Goal: Check status: Check status

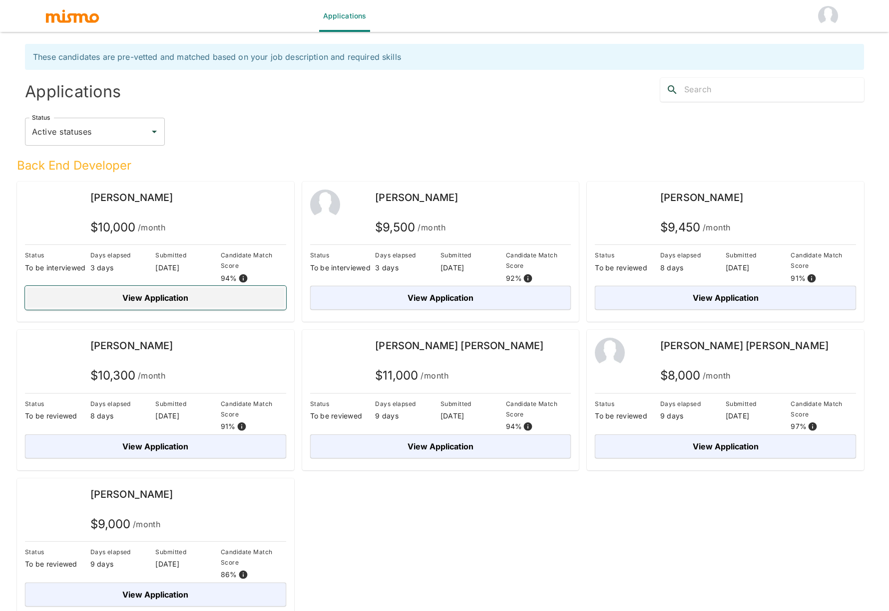
click at [171, 305] on button "View Application" at bounding box center [155, 298] width 261 height 24
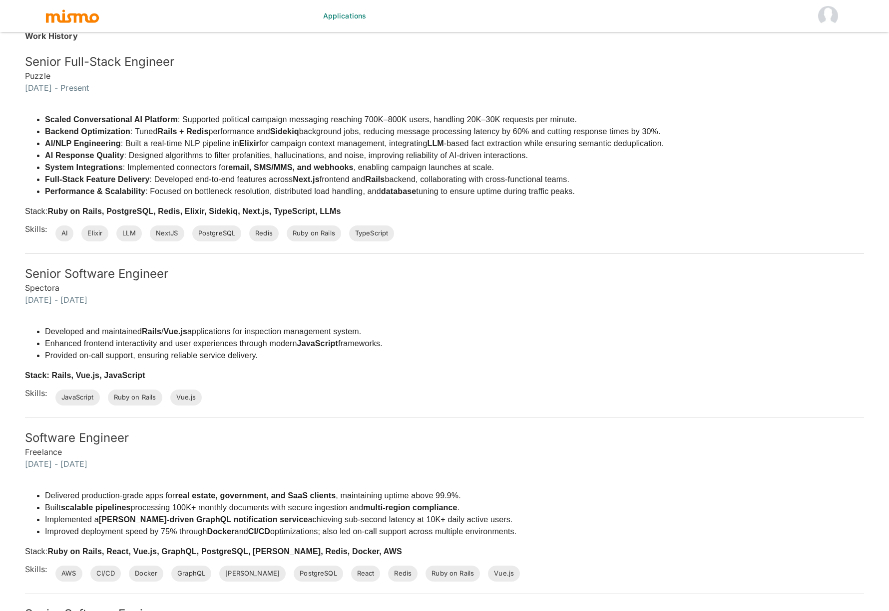
scroll to position [304, 0]
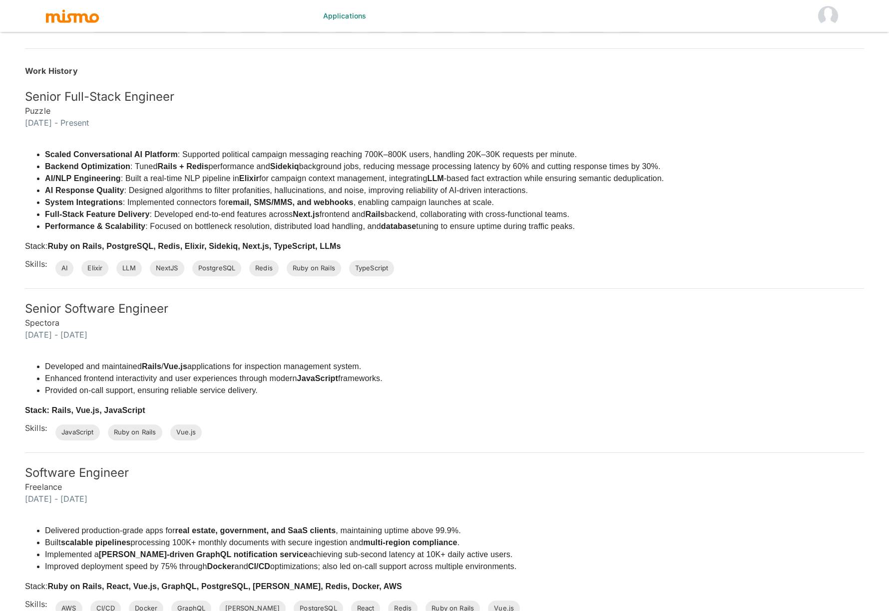
click at [401, 229] on strong "database" at bounding box center [398, 226] width 35 height 8
click at [402, 228] on strong "database" at bounding box center [398, 226] width 35 height 8
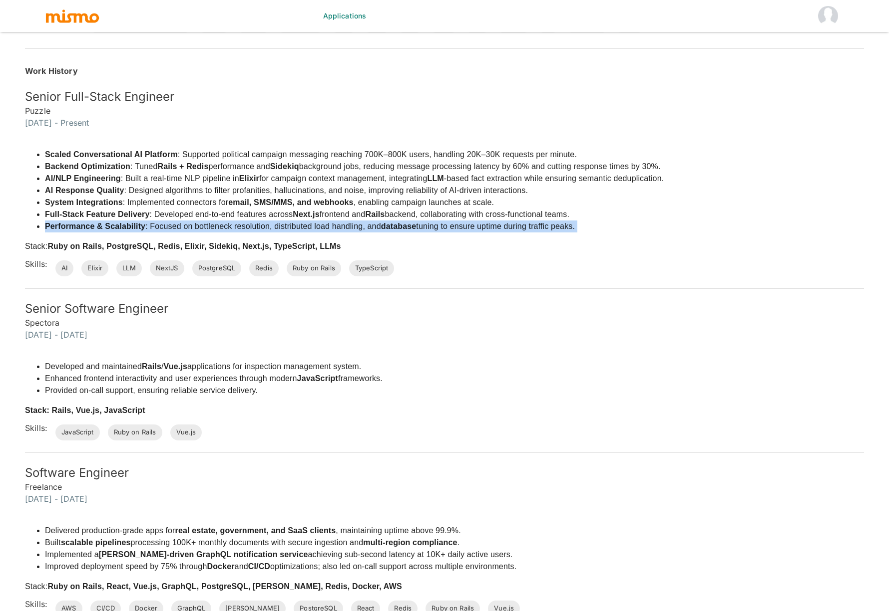
click at [402, 228] on strong "database" at bounding box center [398, 226] width 35 height 8
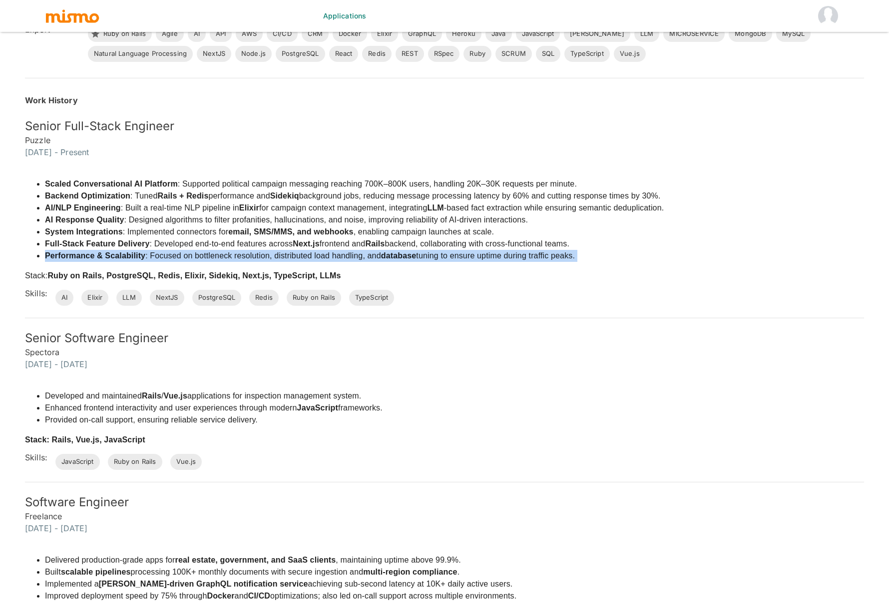
scroll to position [272, 0]
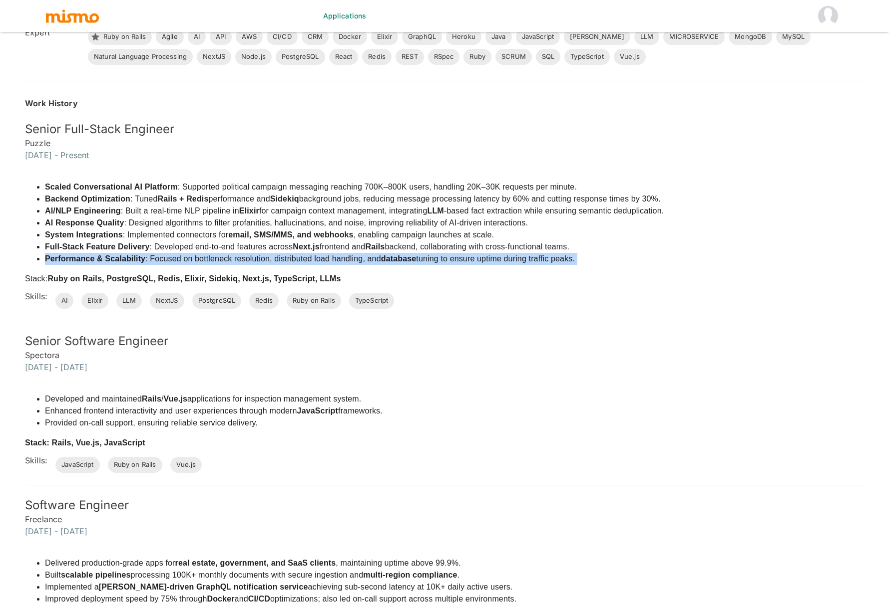
click at [393, 255] on strong "database" at bounding box center [398, 259] width 35 height 8
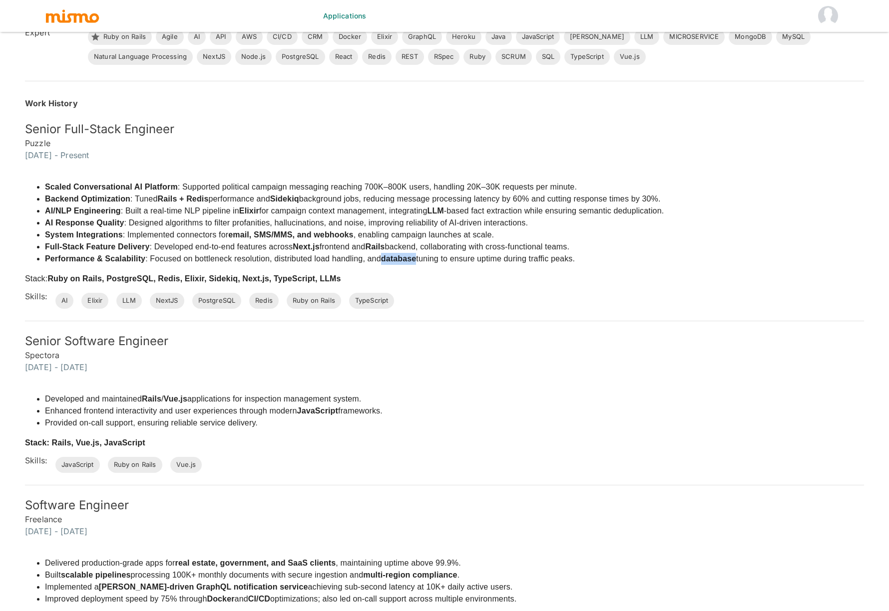
click at [393, 255] on strong "database" at bounding box center [398, 259] width 35 height 8
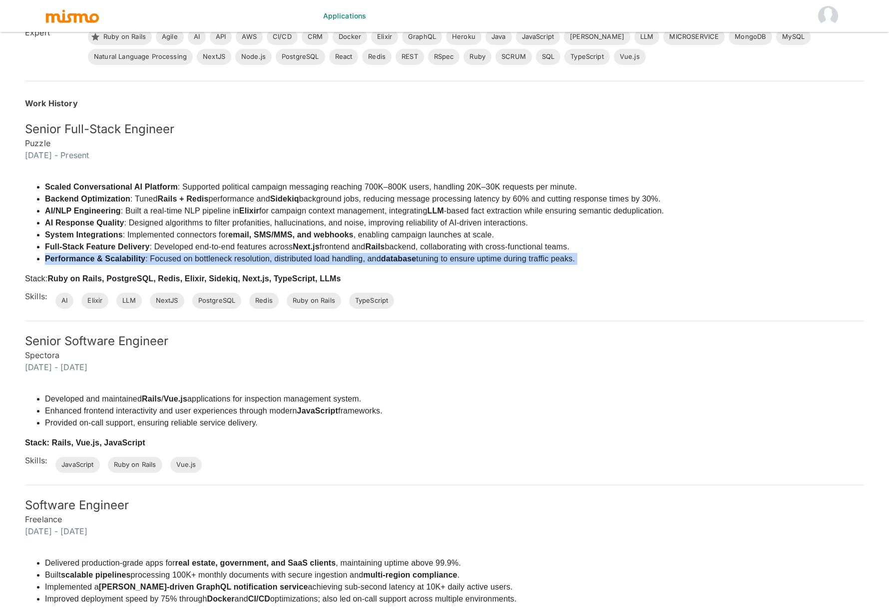
click at [393, 255] on strong "database" at bounding box center [398, 259] width 35 height 8
click at [475, 252] on li "Full-Stack Feature Delivery : Developed end-to-end features across Next.js fron…" at bounding box center [354, 247] width 618 height 12
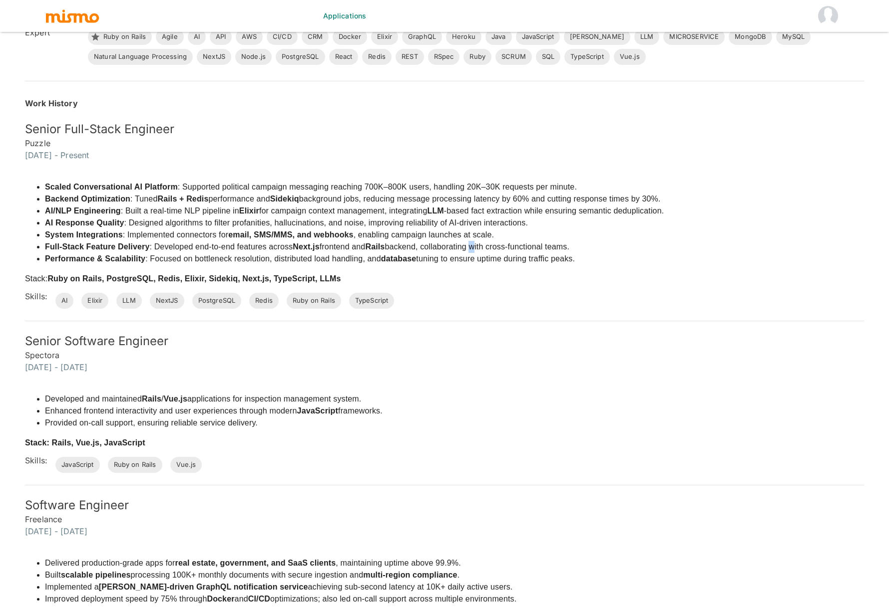
click at [475, 252] on li "Full-Stack Feature Delivery : Developed end-to-end features across Next.js fron…" at bounding box center [354, 247] width 618 height 12
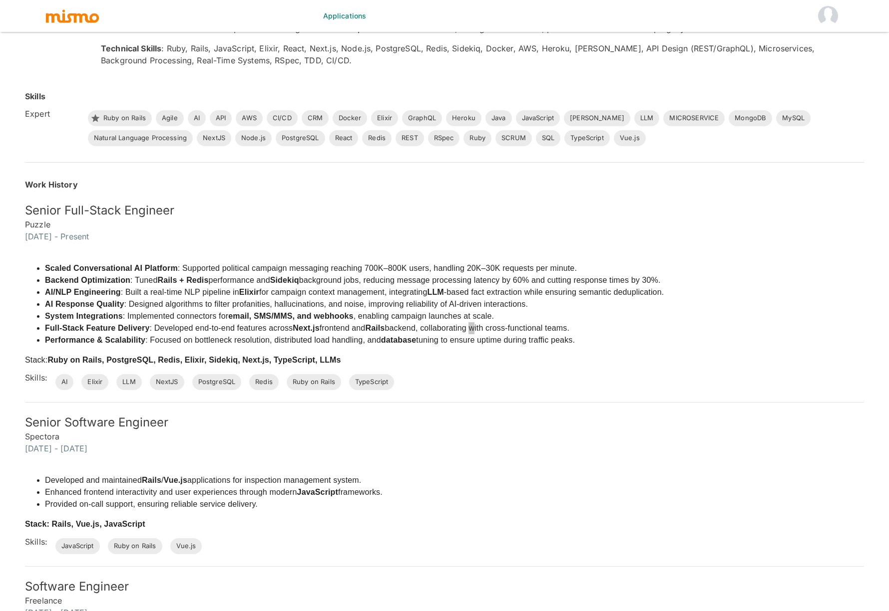
scroll to position [186, 0]
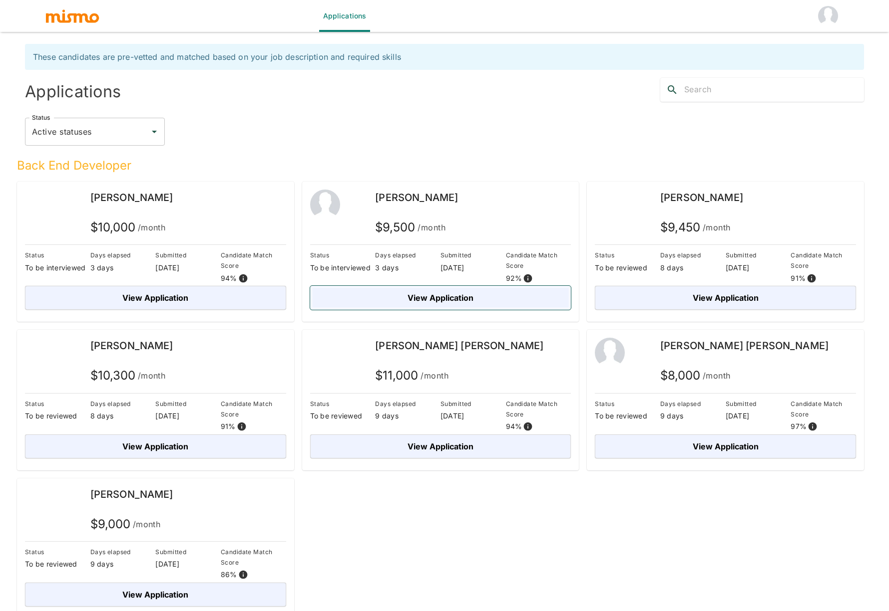
click at [406, 300] on button "View Application" at bounding box center [440, 298] width 261 height 24
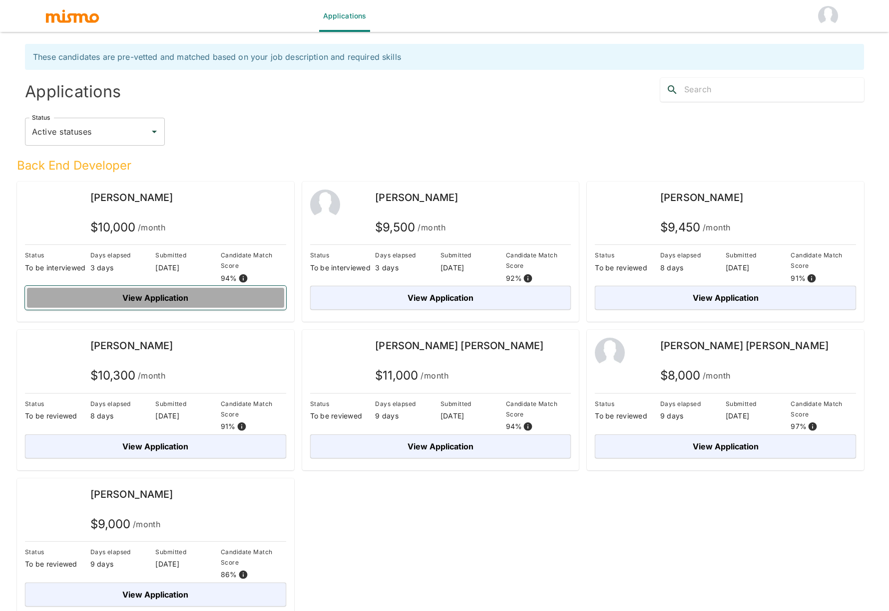
click at [150, 291] on button "View Application" at bounding box center [155, 298] width 261 height 24
